Goal: Information Seeking & Learning: Learn about a topic

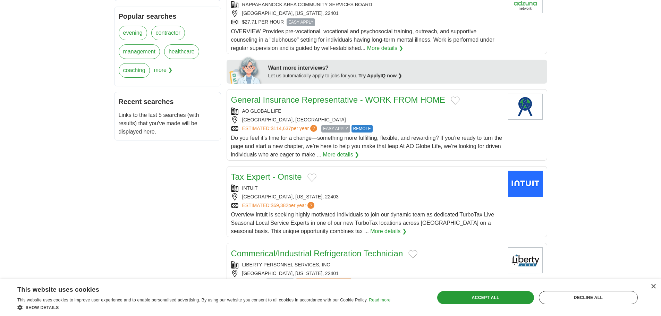
scroll to position [277, 0]
click at [352, 154] on link "More details ❯" at bounding box center [341, 154] width 36 height 8
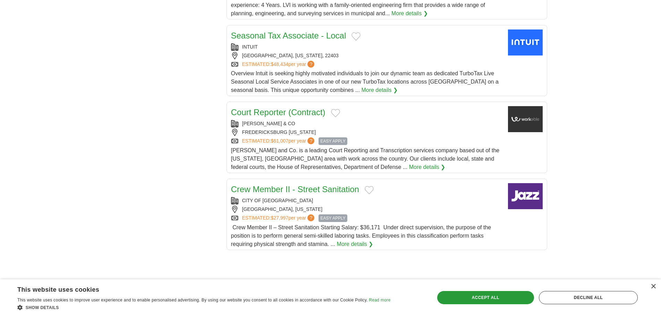
scroll to position [693, 0]
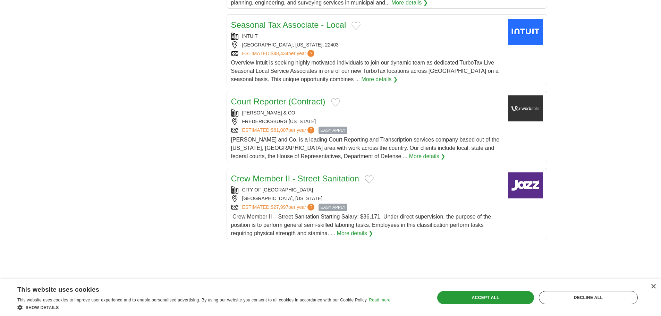
click at [409, 157] on link "More details ❯" at bounding box center [427, 156] width 36 height 8
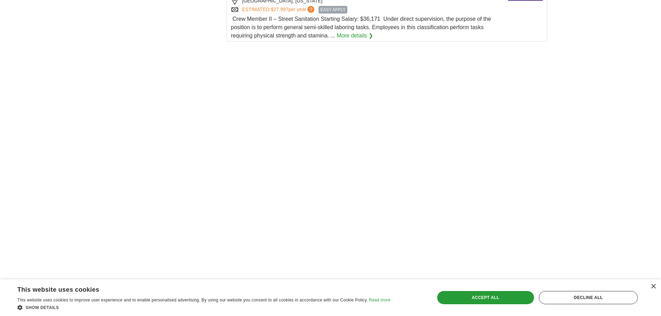
scroll to position [901, 0]
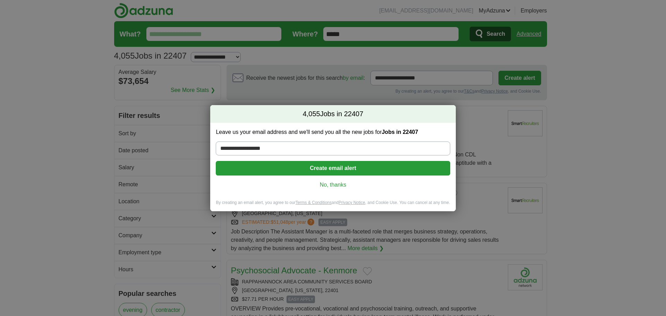
click at [329, 183] on link "No, thanks" at bounding box center [332, 185] width 223 height 8
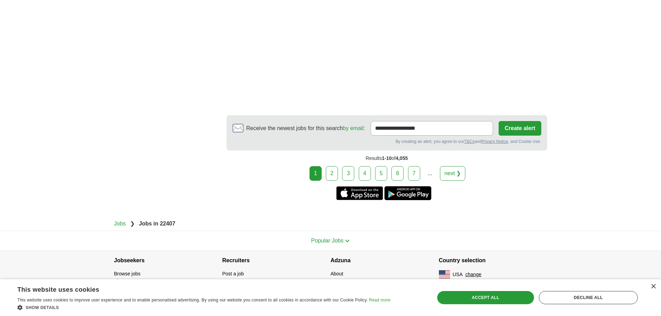
scroll to position [1134, 0]
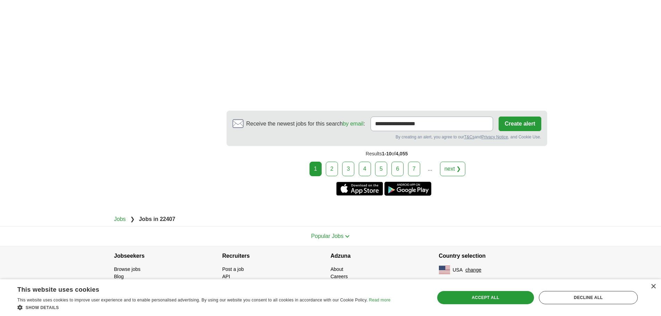
click at [328, 165] on link "2" at bounding box center [332, 169] width 12 height 15
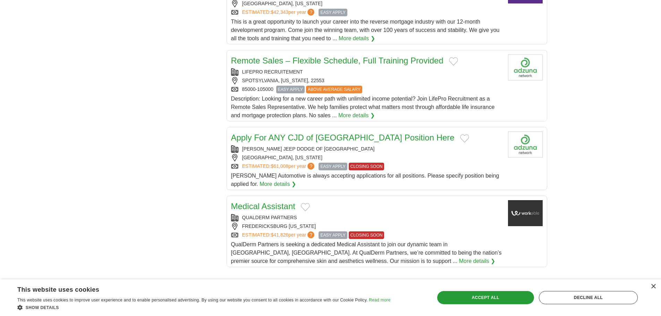
scroll to position [659, 0]
click at [367, 137] on link "Apply For ANY CJD of Fredericksburg Position Here" at bounding box center [342, 136] width 223 height 9
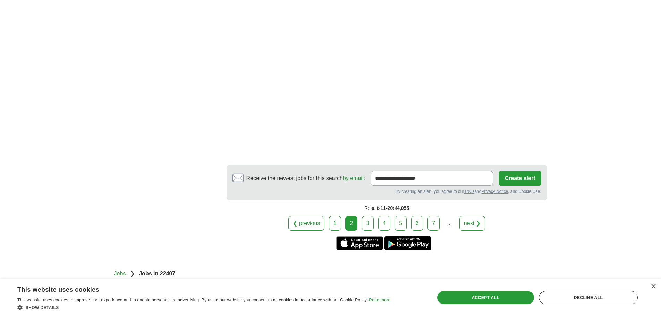
scroll to position [1179, 0]
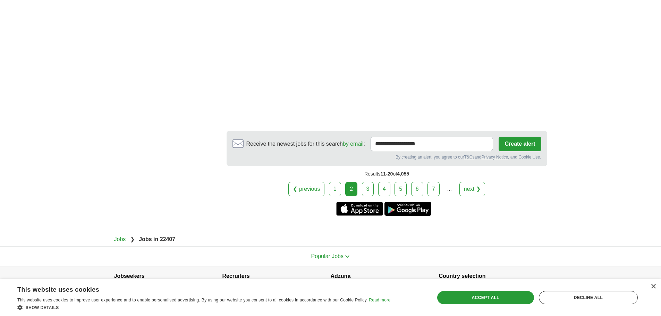
click at [368, 192] on link "3" at bounding box center [368, 189] width 12 height 15
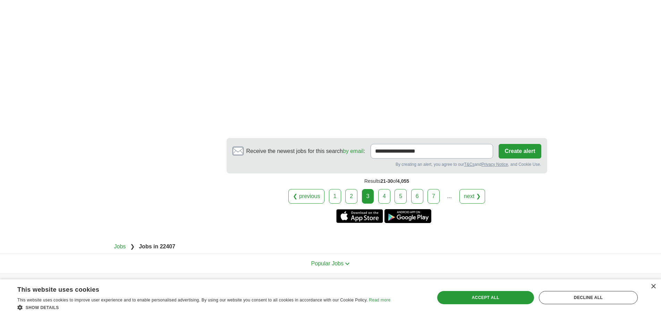
scroll to position [1283, 0]
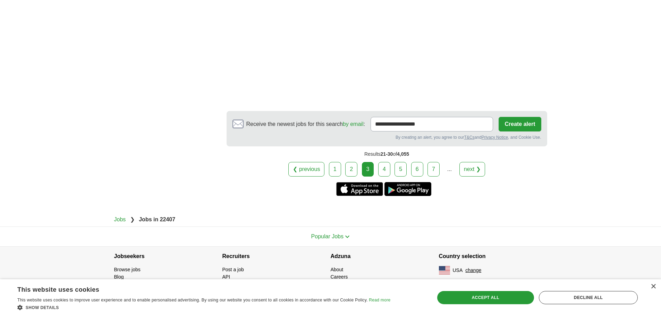
click at [385, 170] on link "4" at bounding box center [384, 169] width 12 height 15
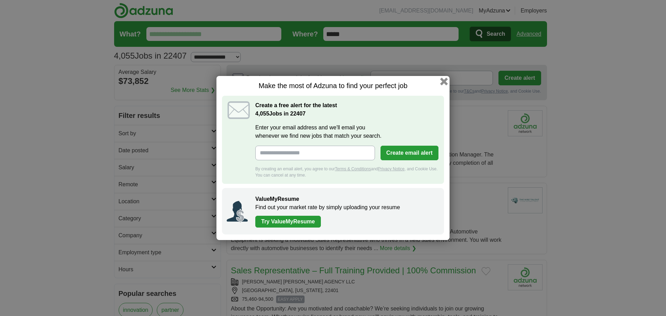
click at [443, 82] on button "button" at bounding box center [444, 82] width 8 height 8
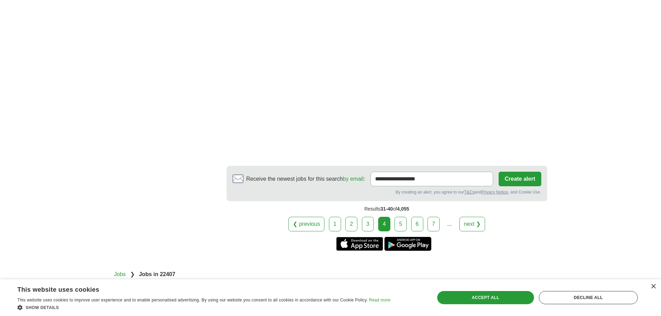
scroll to position [1248, 0]
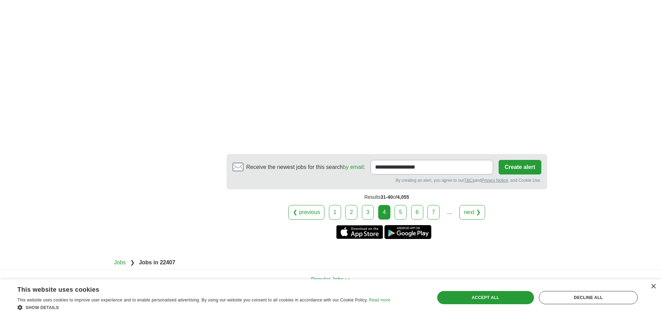
click at [397, 212] on link "5" at bounding box center [400, 212] width 12 height 15
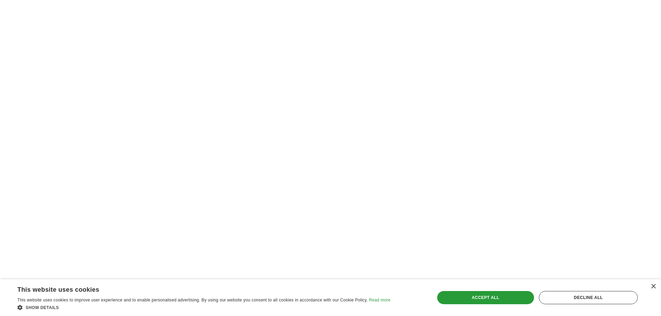
scroll to position [1248, 0]
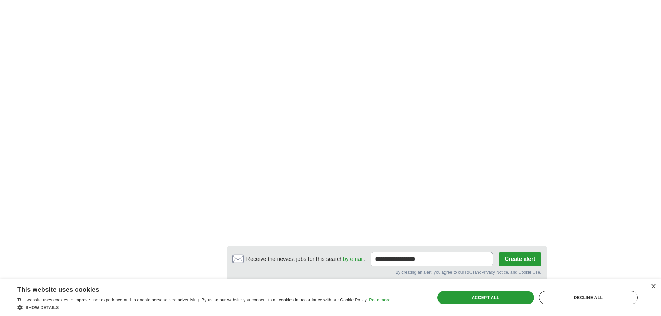
click at [410, 297] on link "6" at bounding box center [409, 304] width 12 height 15
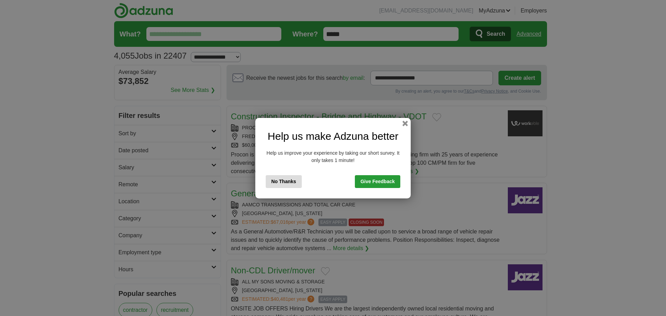
click at [283, 179] on button "No Thanks" at bounding box center [284, 181] width 36 height 13
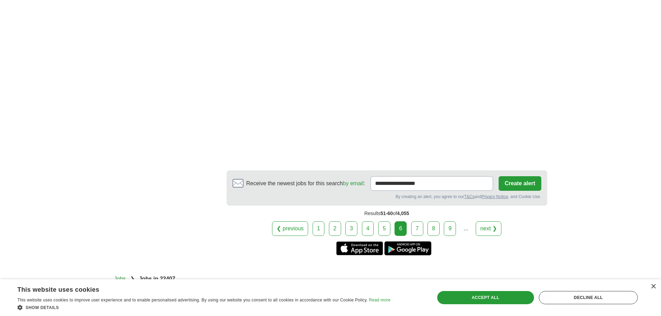
scroll to position [1144, 0]
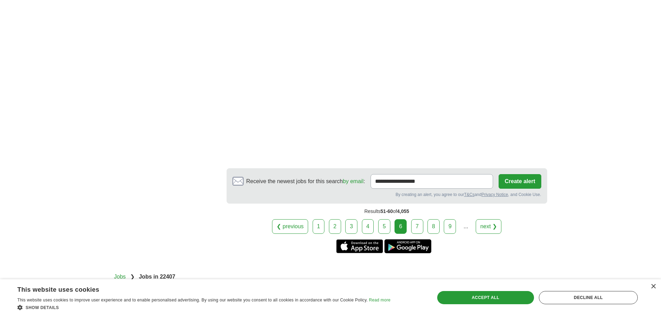
click at [420, 231] on link "7" at bounding box center [417, 226] width 12 height 15
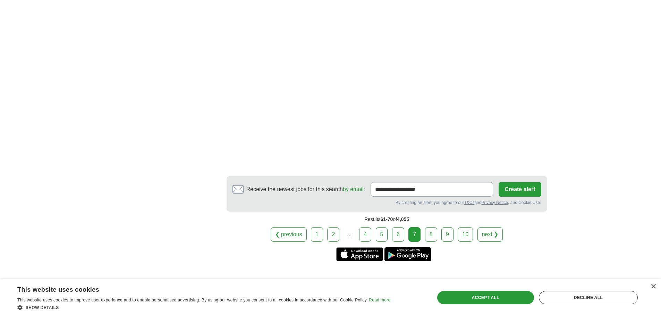
scroll to position [1214, 0]
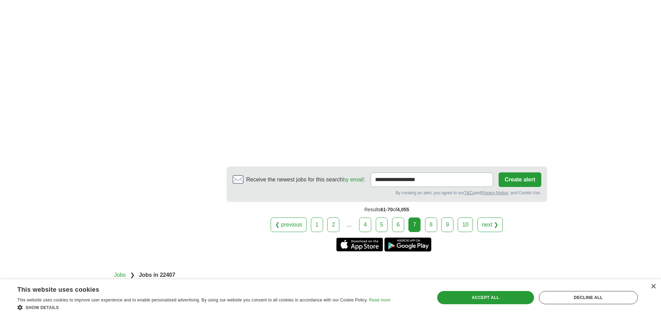
click at [429, 221] on link "8" at bounding box center [431, 224] width 12 height 15
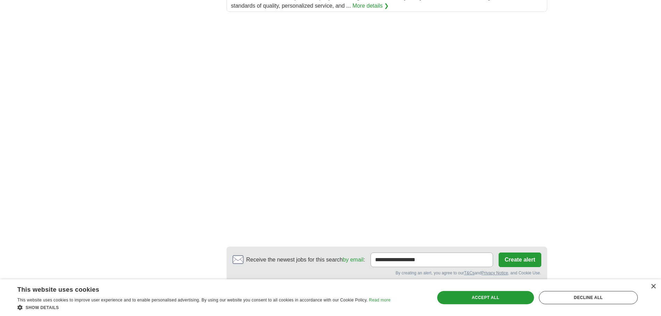
scroll to position [1006, 0]
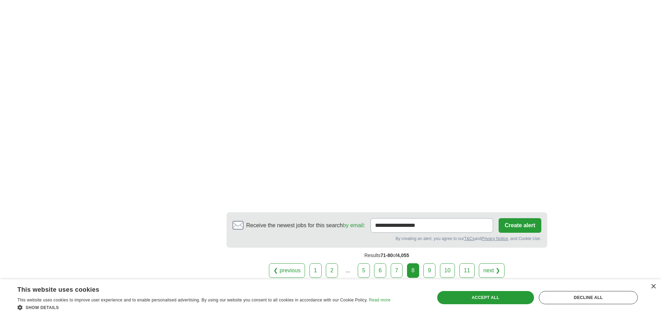
click at [427, 263] on link "9" at bounding box center [429, 270] width 12 height 15
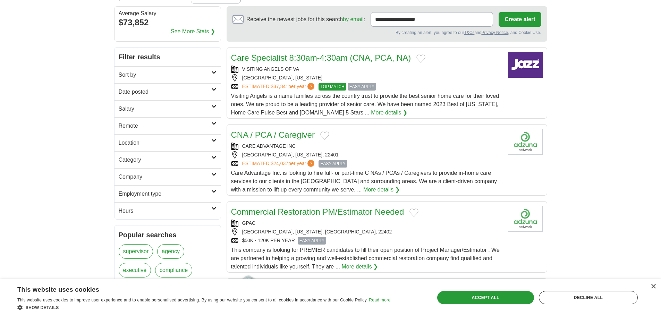
scroll to position [69, 0]
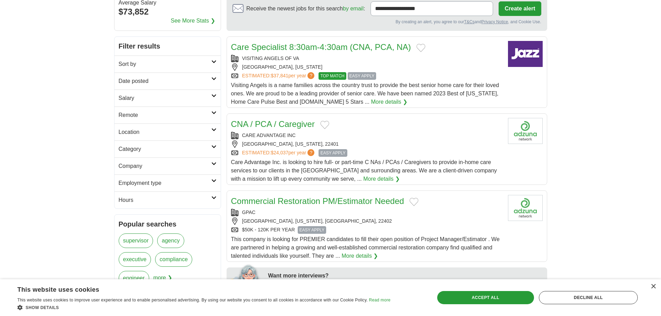
click at [135, 260] on link "executive" at bounding box center [135, 259] width 33 height 15
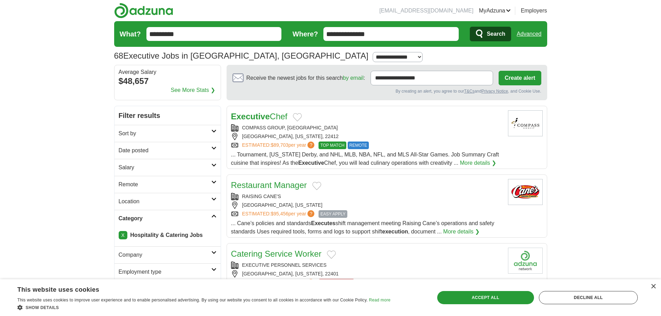
click at [119, 234] on link "X" at bounding box center [123, 235] width 9 height 8
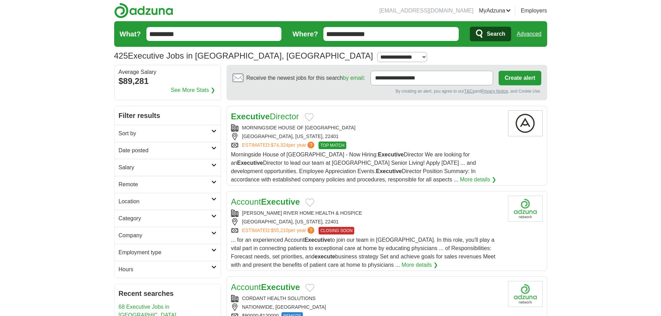
click at [209, 231] on h2 "Company" at bounding box center [165, 235] width 93 height 8
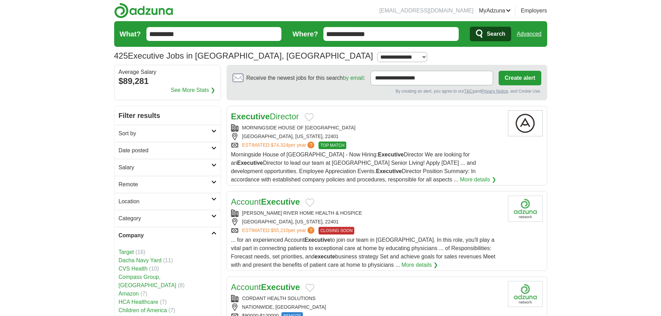
scroll to position [69, 0]
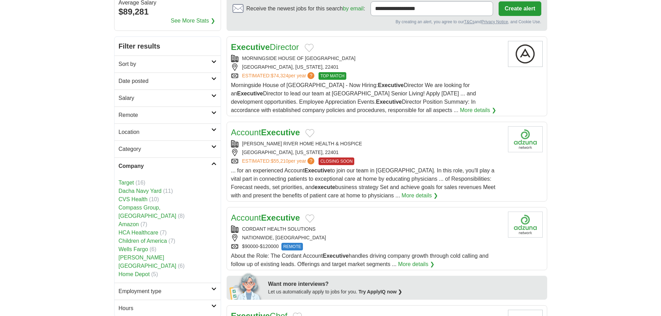
click at [212, 165] on icon at bounding box center [213, 163] width 5 height 3
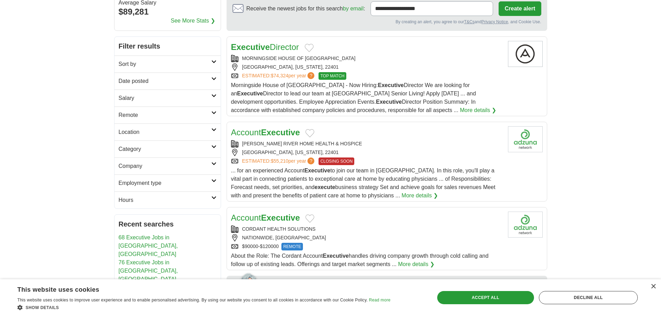
click at [206, 146] on h2 "Category" at bounding box center [165, 149] width 93 height 8
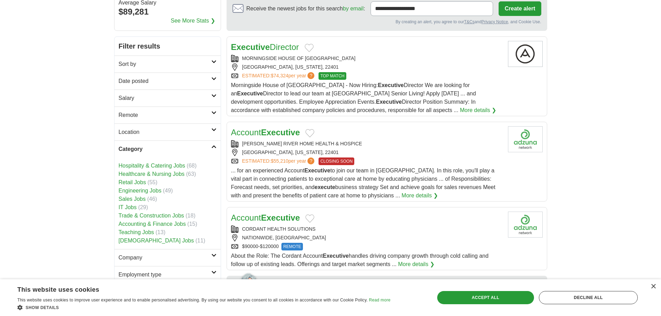
click at [206, 146] on h2 "Category" at bounding box center [165, 149] width 93 height 8
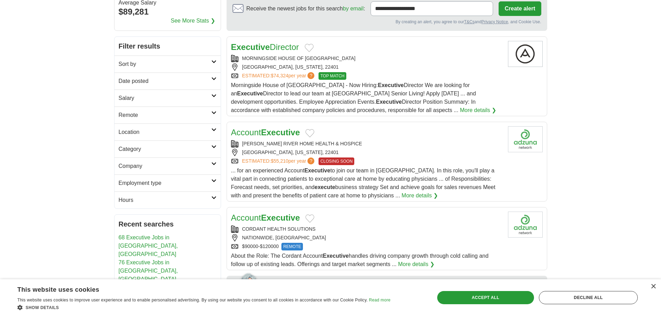
scroll to position [35, 0]
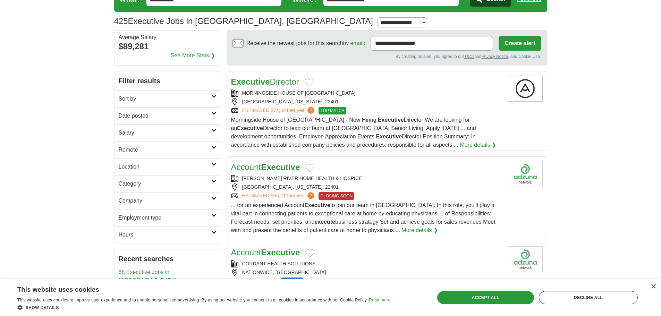
click at [198, 216] on h2 "Employment type" at bounding box center [165, 218] width 93 height 8
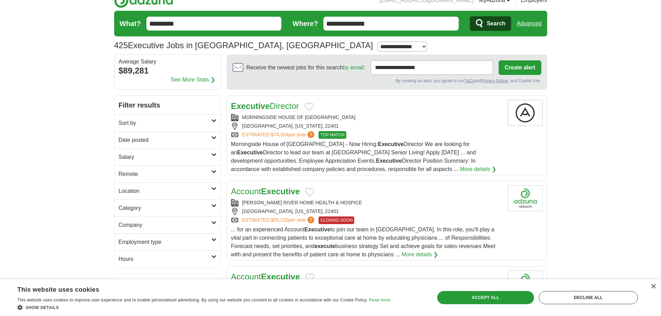
scroll to position [0, 0]
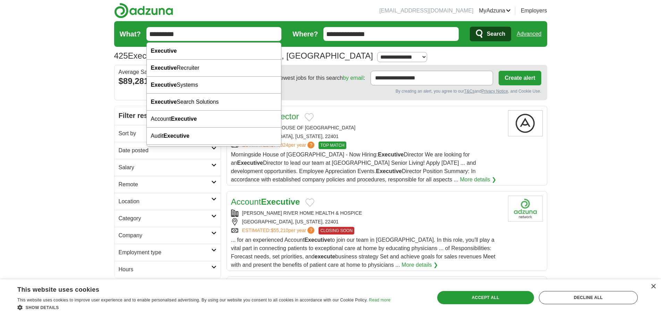
drag, startPoint x: 180, startPoint y: 34, endPoint x: 130, endPoint y: 32, distance: 50.0
click at [133, 31] on form "**********" at bounding box center [330, 34] width 433 height 26
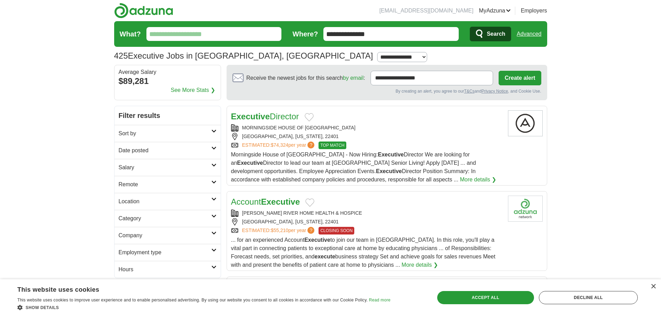
click at [469, 27] on button "Search" at bounding box center [489, 34] width 41 height 15
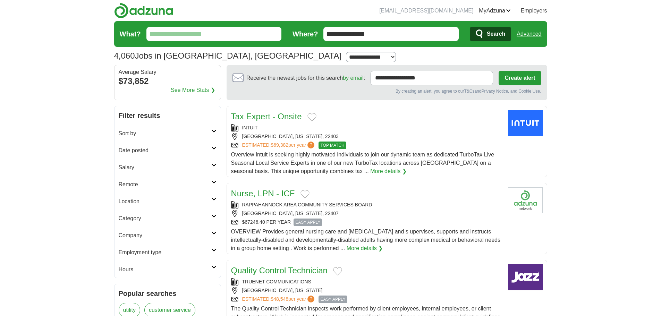
click at [347, 37] on input "**********" at bounding box center [390, 34] width 135 height 14
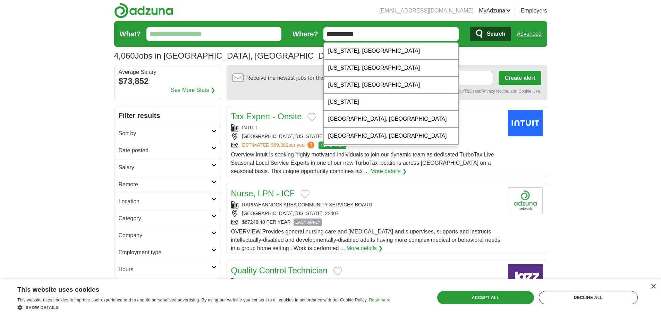
drag, startPoint x: 365, startPoint y: 39, endPoint x: 290, endPoint y: 29, distance: 76.3
click at [294, 29] on form "**********" at bounding box center [330, 34] width 433 height 26
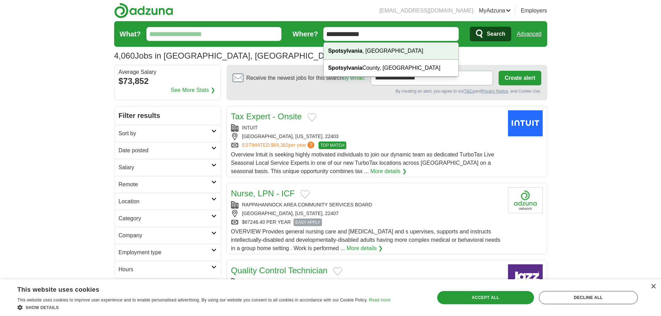
click at [335, 48] on strong "Spotsylvania" at bounding box center [345, 51] width 34 height 6
type input "**********"
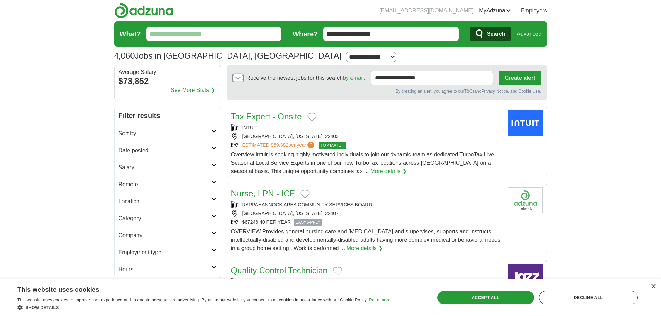
click at [500, 38] on span "Search" at bounding box center [495, 34] width 18 height 14
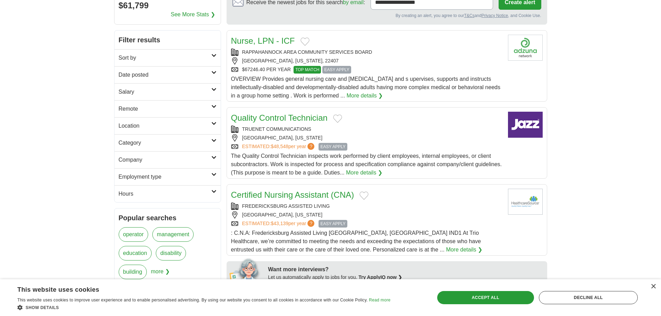
scroll to position [69, 0]
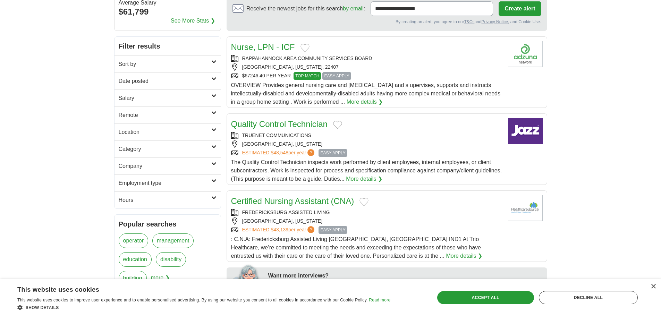
click at [166, 146] on h2 "Category" at bounding box center [165, 149] width 93 height 8
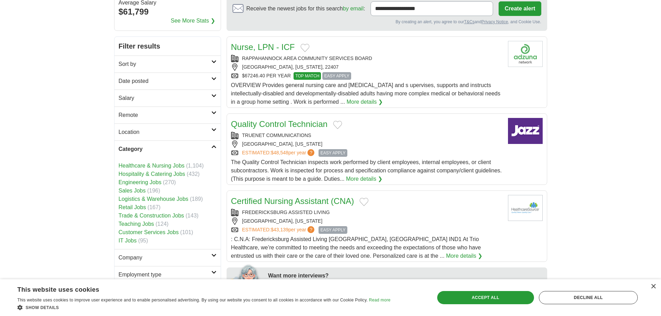
click at [173, 175] on link "Hospitality & Catering Jobs" at bounding box center [152, 174] width 67 height 6
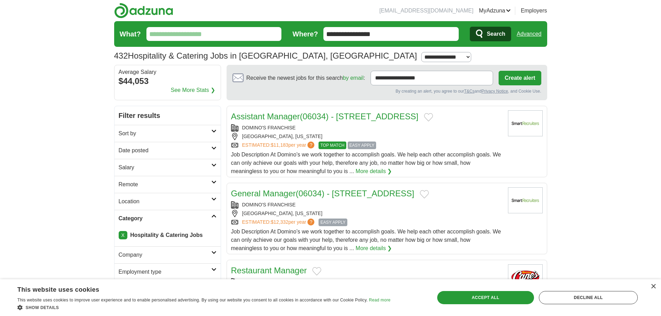
click at [121, 235] on link "X" at bounding box center [123, 235] width 9 height 8
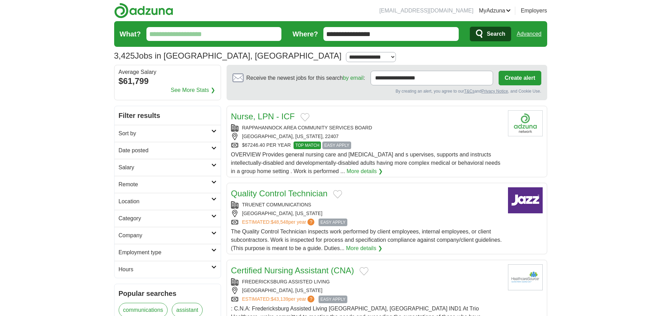
click at [396, 37] on input "**********" at bounding box center [390, 34] width 135 height 14
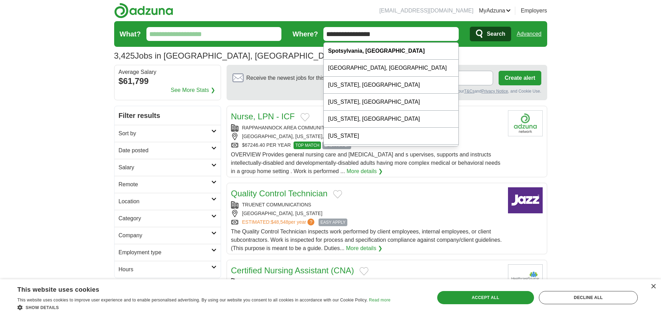
drag, startPoint x: 398, startPoint y: 32, endPoint x: 295, endPoint y: 29, distance: 102.7
click at [295, 29] on form "**********" at bounding box center [330, 34] width 433 height 26
